Goal: Check status

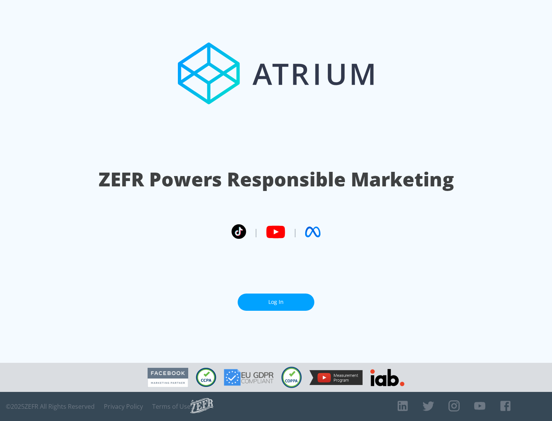
click at [276, 302] on link "Log In" at bounding box center [276, 302] width 77 height 17
